Goal: Check status: Check status

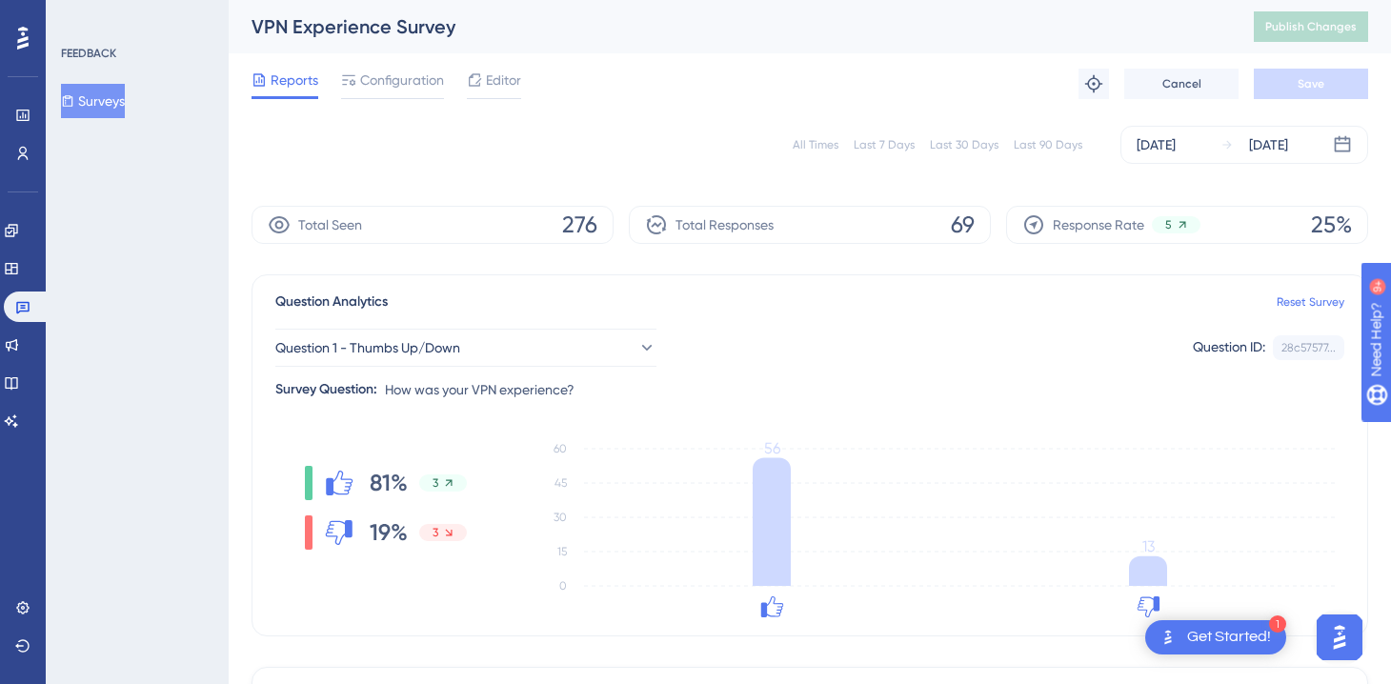
click at [1314, 123] on div "All Times Last 7 Days Last 30 Days Last 90 Days [DATE] [DATE]" at bounding box center [810, 144] width 1117 height 61
click at [1306, 131] on div "[DATE] [DATE]" at bounding box center [1245, 145] width 248 height 38
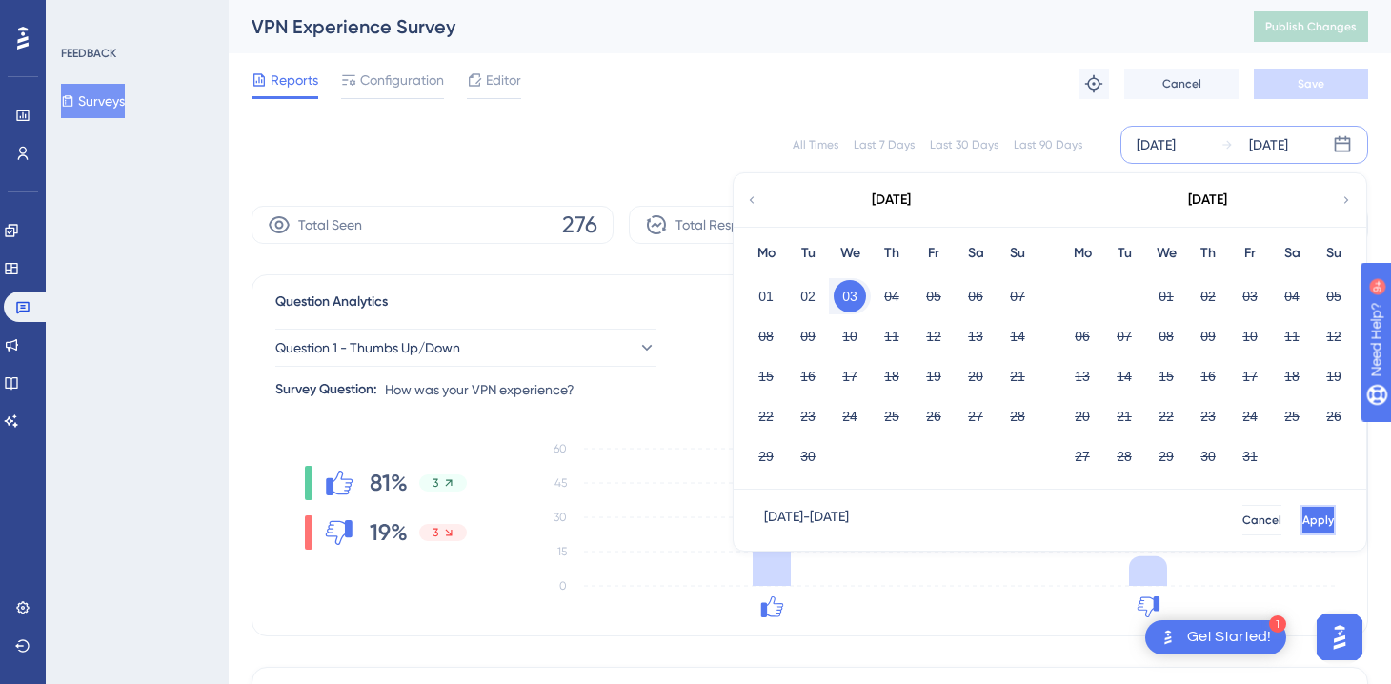
click at [1303, 518] on span "Apply" at bounding box center [1318, 520] width 31 height 15
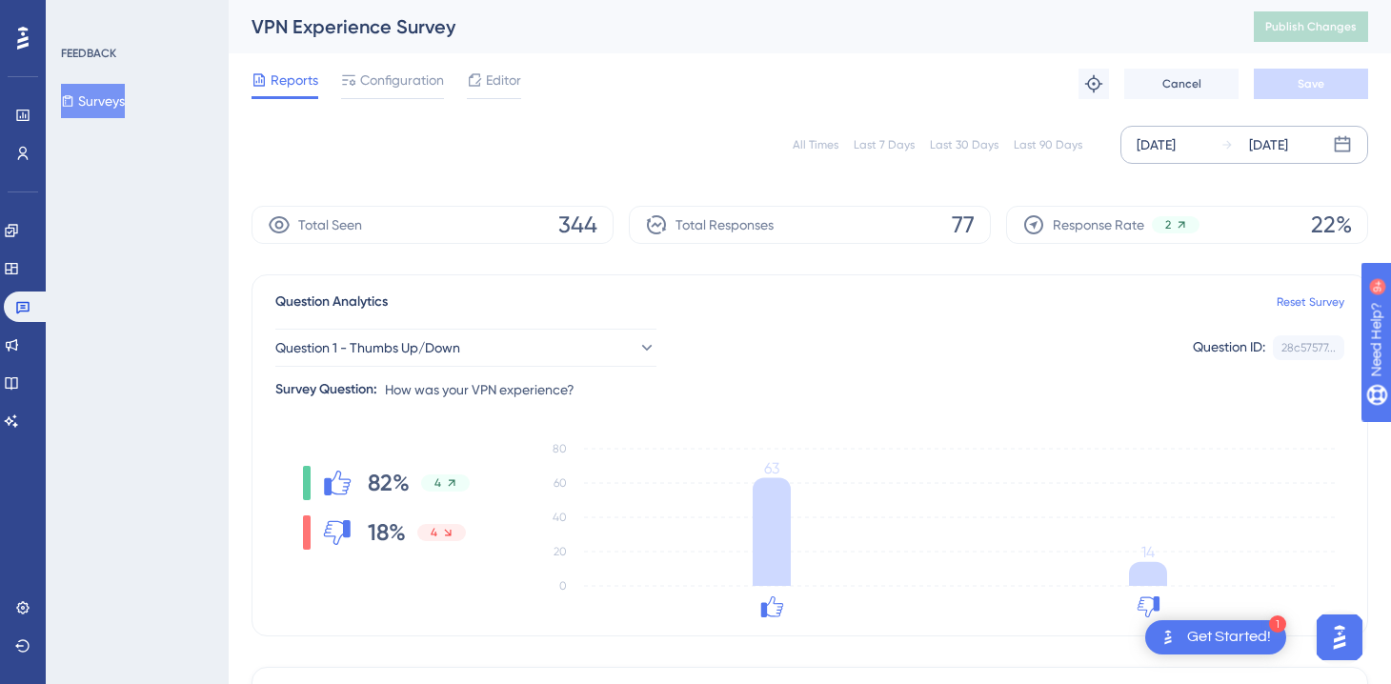
click at [1257, 146] on div "[DATE]" at bounding box center [1268, 144] width 39 height 23
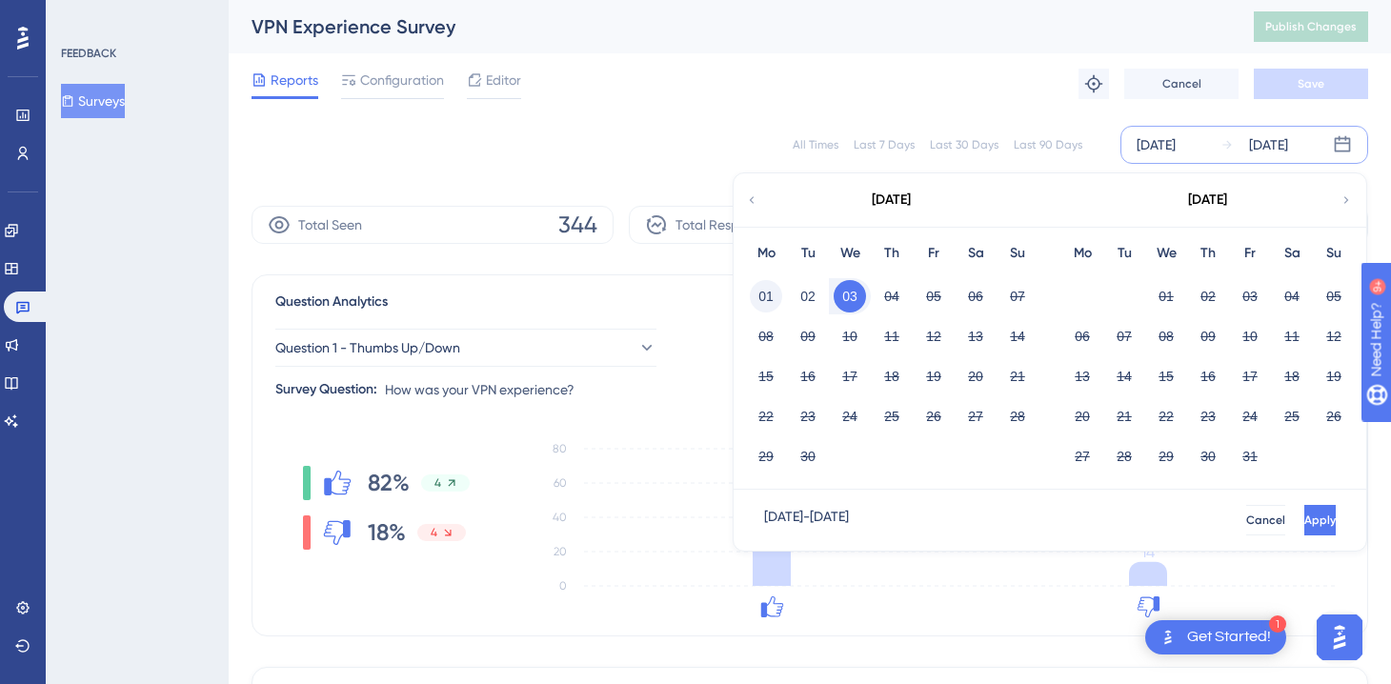
click at [771, 297] on button "01" at bounding box center [766, 296] width 32 height 32
click at [1306, 522] on button "Apply" at bounding box center [1318, 520] width 35 height 30
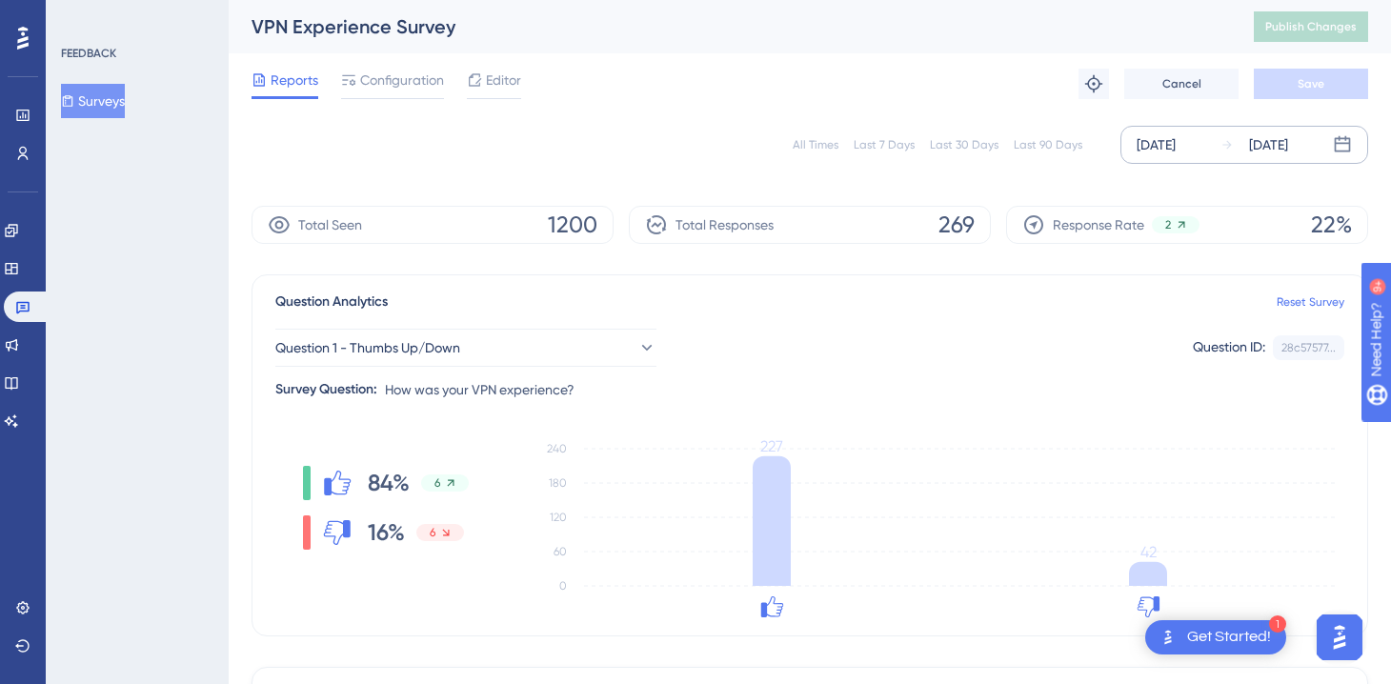
click at [1244, 146] on div "[DATE]" at bounding box center [1255, 144] width 68 height 23
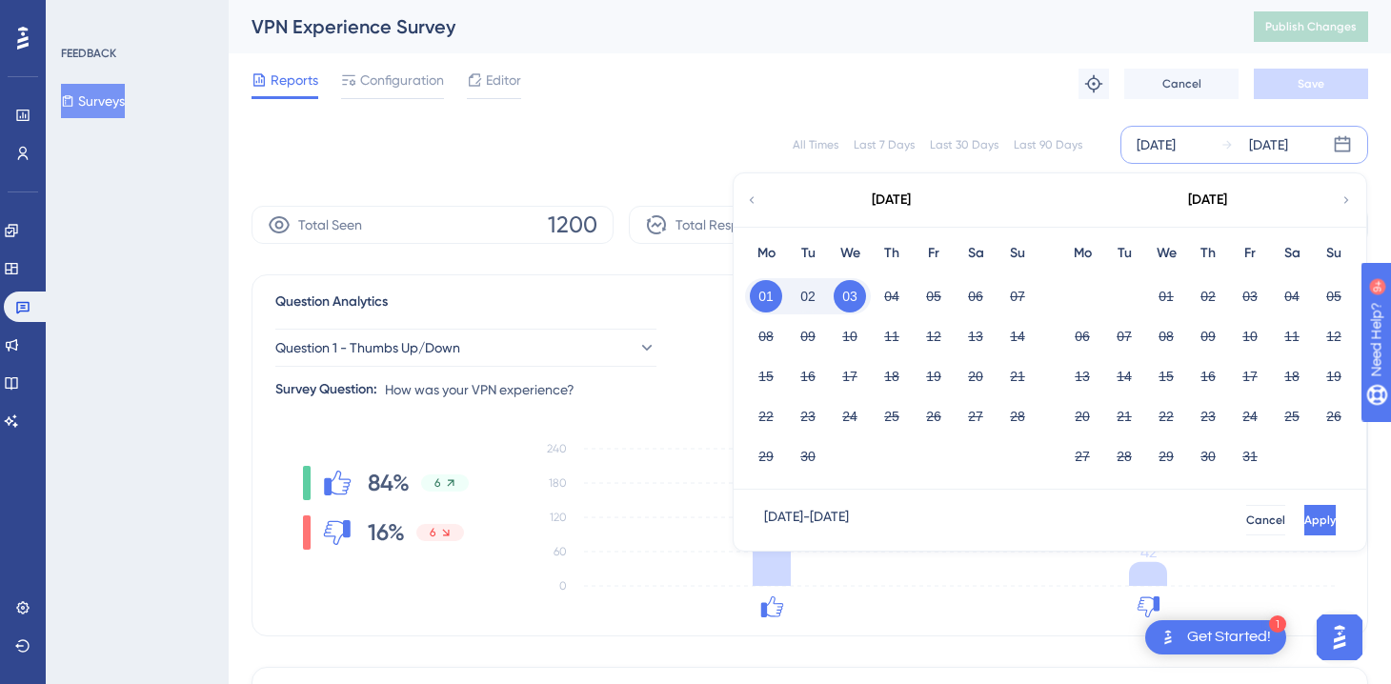
click at [759, 193] on div "[DATE]" at bounding box center [891, 199] width 314 height 53
click at [753, 198] on icon at bounding box center [751, 200] width 13 height 17
click at [1210, 450] on button "28" at bounding box center [1208, 456] width 32 height 32
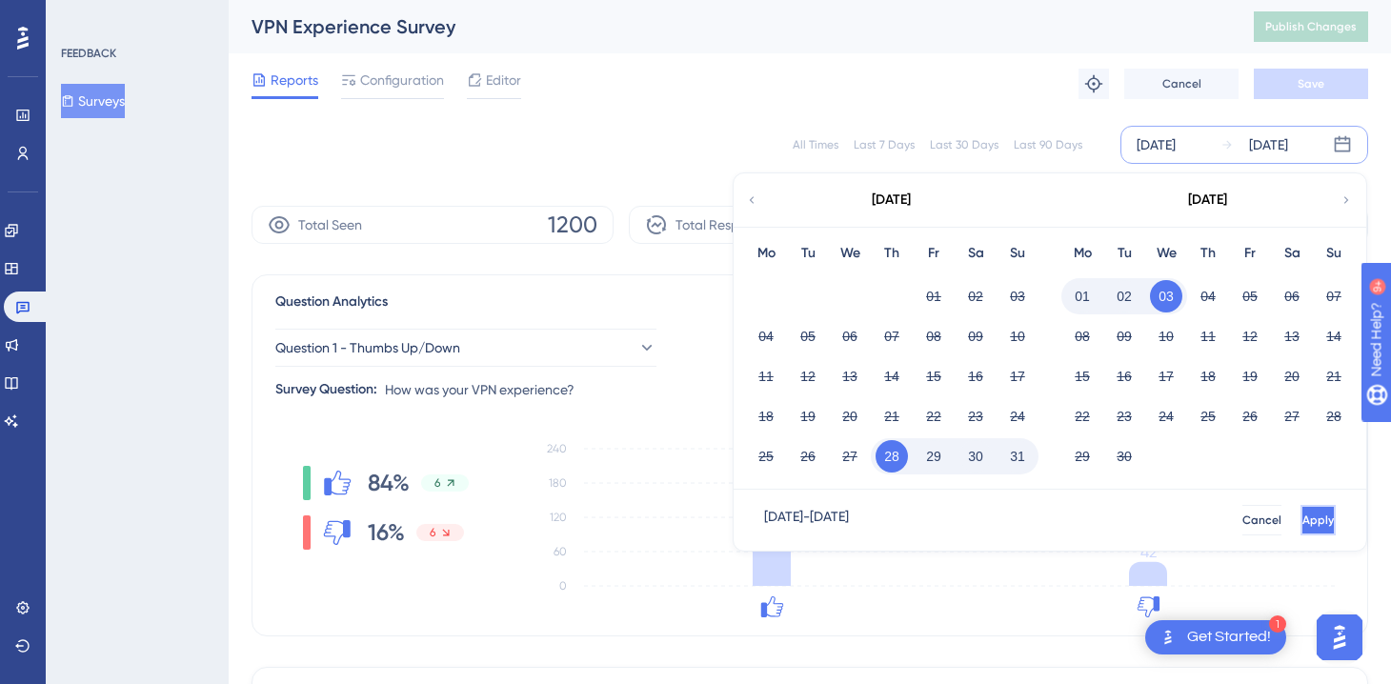
click at [1303, 519] on span "Apply" at bounding box center [1318, 520] width 31 height 15
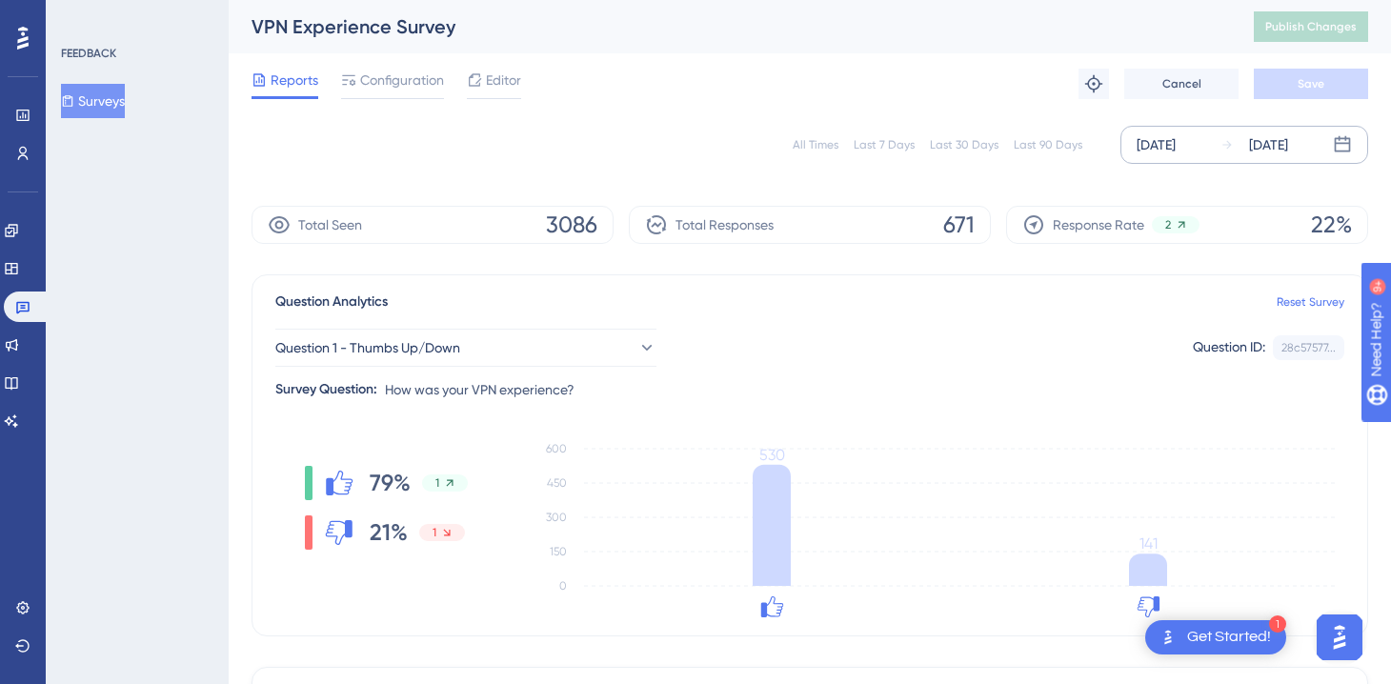
click at [1262, 140] on div "[DATE]" at bounding box center [1268, 144] width 39 height 23
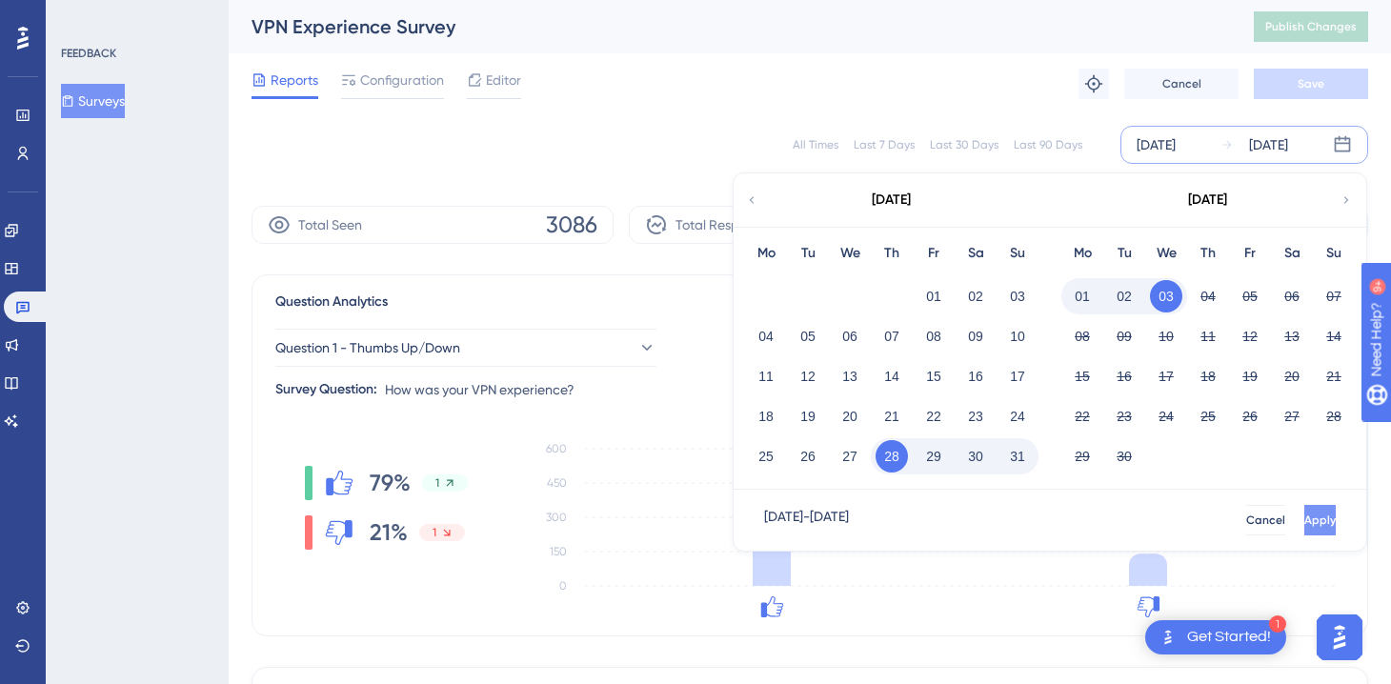
click at [1305, 516] on span "Apply" at bounding box center [1320, 520] width 31 height 15
